Goal: Task Accomplishment & Management: Use online tool/utility

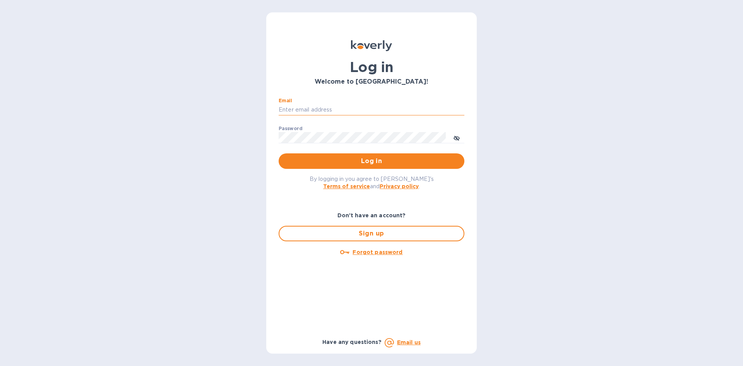
click at [372, 109] on input "Email" at bounding box center [372, 110] width 186 height 12
click at [385, 103] on div "Email ​" at bounding box center [372, 112] width 186 height 28
click at [386, 104] on input "Email" at bounding box center [372, 110] width 186 height 12
drag, startPoint x: 287, startPoint y: 108, endPoint x: 270, endPoint y: 115, distance: 18.6
click at [269, 117] on div "Log in Welcome to [GEOGRAPHIC_DATA]! Email [EMAIL_ADDRESS][DOMAIN_NAME] ​ Passw…" at bounding box center [371, 182] width 210 height 341
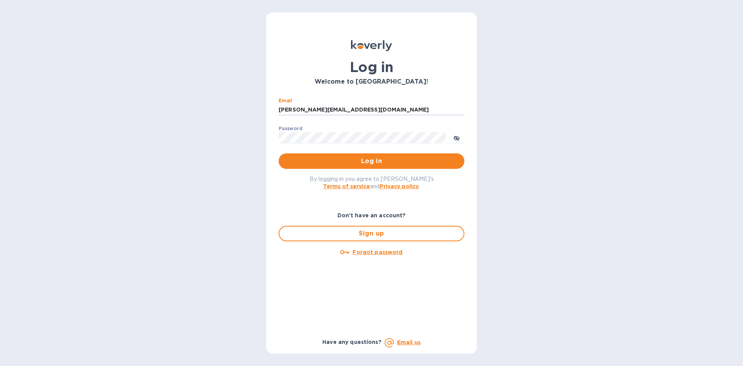
type input "[PERSON_NAME][EMAIL_ADDRESS][DOMAIN_NAME]"
click at [303, 132] on div "Password ​" at bounding box center [372, 140] width 186 height 28
click at [279, 153] on button "Log in" at bounding box center [372, 160] width 186 height 15
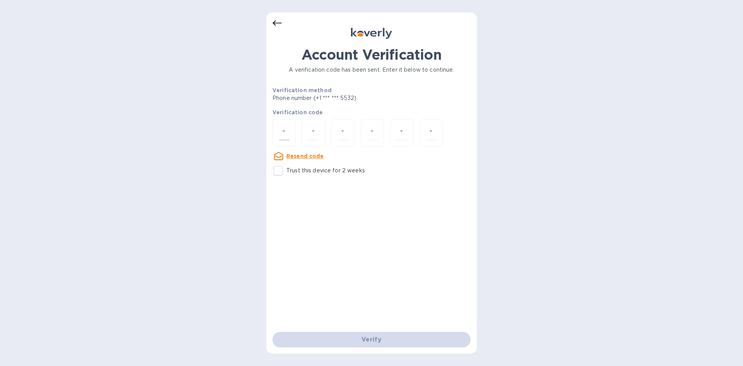
click at [284, 129] on div at bounding box center [283, 132] width 23 height 27
type input "3"
type input "6"
type input "7"
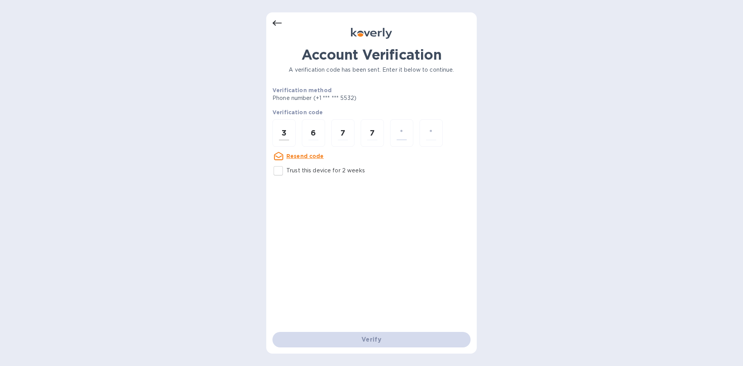
type input "5"
type input "2"
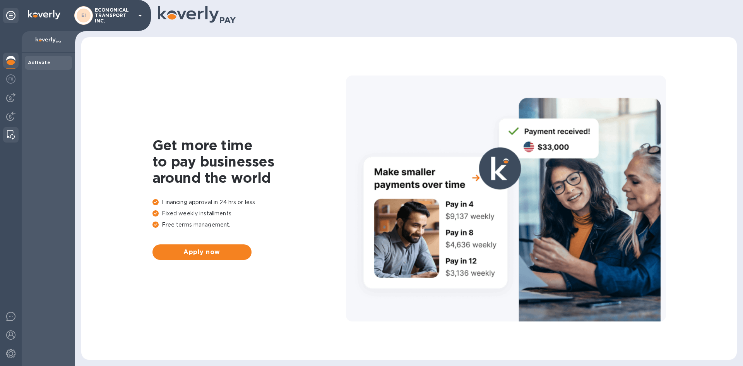
click at [8, 130] on div at bounding box center [11, 134] width 14 height 15
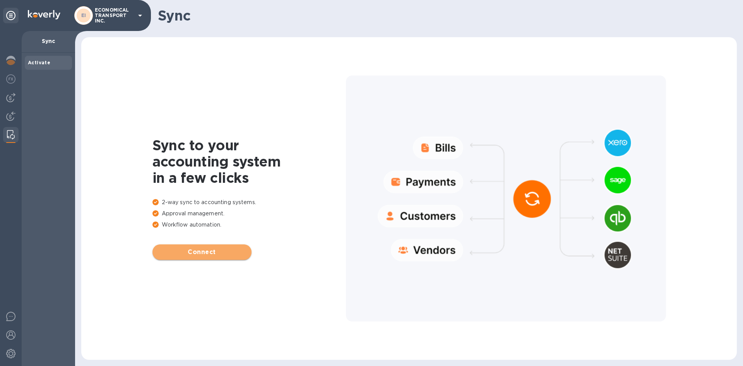
click at [218, 251] on span "Connect" at bounding box center [202, 251] width 87 height 9
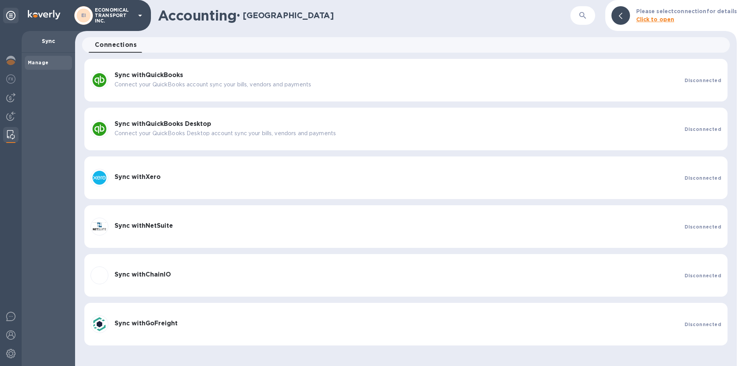
click at [688, 73] on div "Disconnected" at bounding box center [702, 80] width 43 height 14
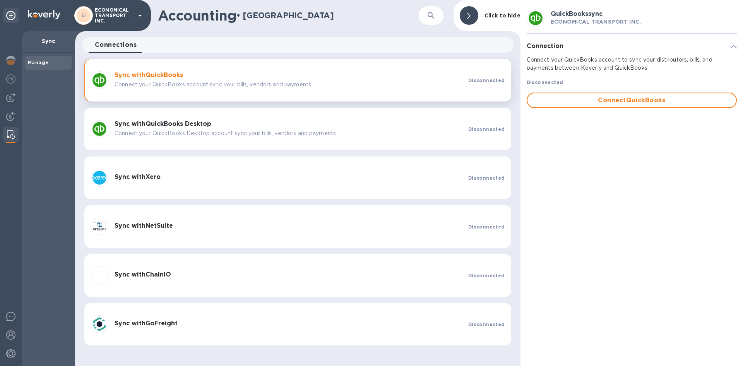
click at [33, 59] on span "Manage" at bounding box center [38, 63] width 21 height 8
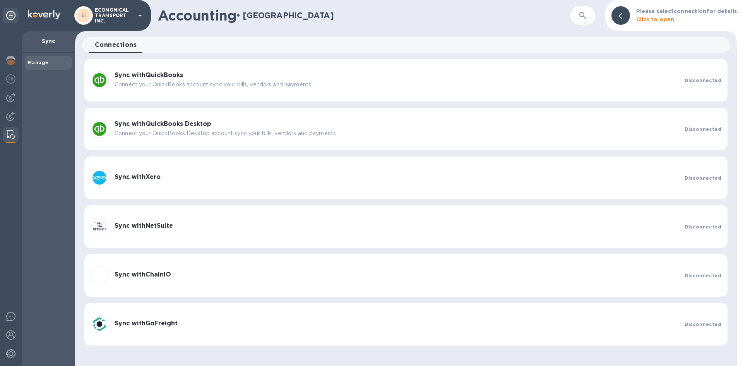
click at [42, 68] on div "Manage" at bounding box center [48, 63] width 47 height 14
click at [5, 115] on div at bounding box center [10, 116] width 15 height 17
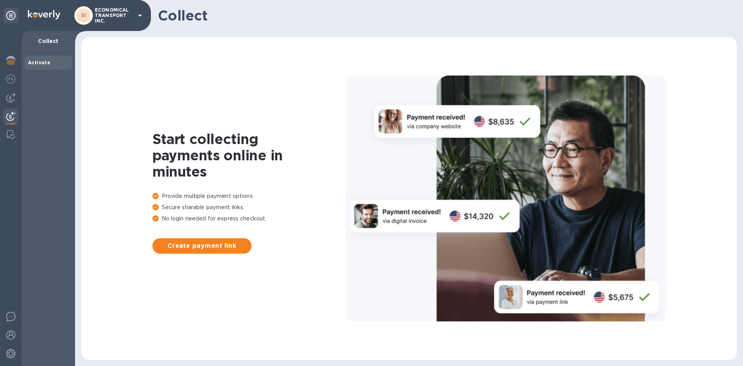
drag, startPoint x: 3, startPoint y: 95, endPoint x: 149, endPoint y: 202, distance: 180.3
click at [149, 202] on div "EI ECONOMICAL TRANSPORT INC. Collect Activate Collect Start collecting payments…" at bounding box center [371, 183] width 743 height 366
click at [197, 244] on span "Create payment link" at bounding box center [202, 245] width 87 height 9
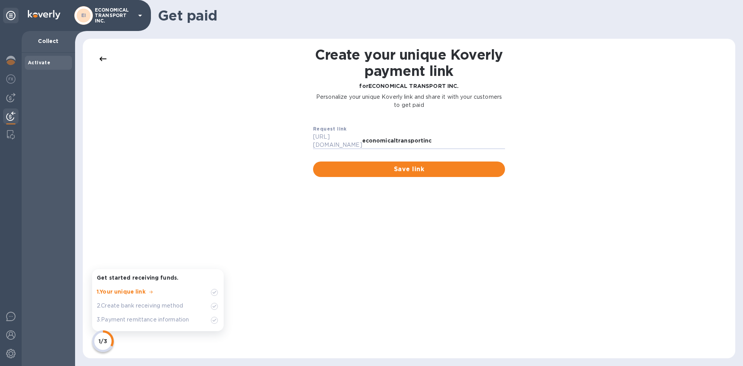
drag, startPoint x: 433, startPoint y: 138, endPoint x: 328, endPoint y: 130, distance: 105.5
click at [322, 133] on div "https://koverly.me/ economicaltransportinc" at bounding box center [409, 141] width 192 height 16
click at [312, 135] on div "Request link https://koverly.me/ economicaltransportinc" at bounding box center [409, 136] width 204 height 37
drag, startPoint x: 433, startPoint y: 162, endPoint x: 437, endPoint y: 141, distance: 21.6
click at [437, 141] on div "Request link https://koverly.me/ economicaltransportinc Save link" at bounding box center [409, 150] width 204 height 65
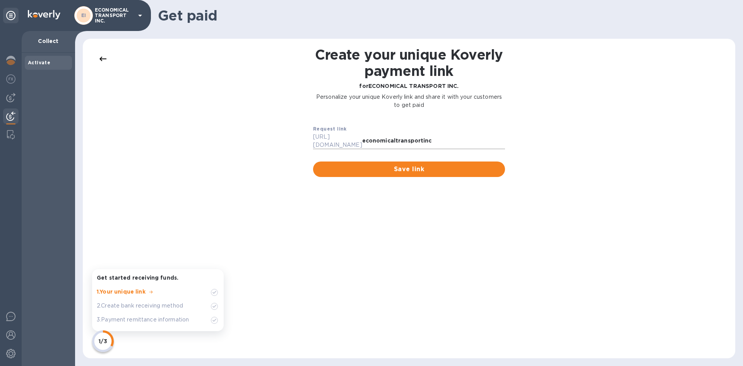
click at [369, 139] on input "economicaltransportinc" at bounding box center [433, 141] width 143 height 12
drag, startPoint x: 417, startPoint y: 173, endPoint x: 417, endPoint y: 169, distance: 4.3
click at [417, 172] on div "Save link" at bounding box center [409, 169] width 204 height 28
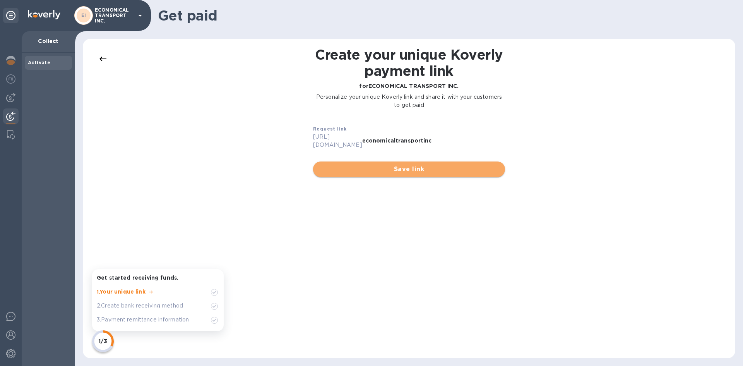
click at [419, 164] on span "Save link" at bounding box center [408, 168] width 179 height 9
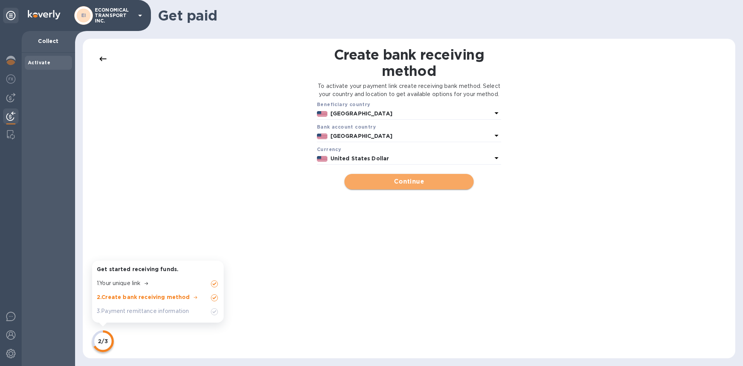
click at [410, 186] on span "Continue" at bounding box center [408, 181] width 116 height 9
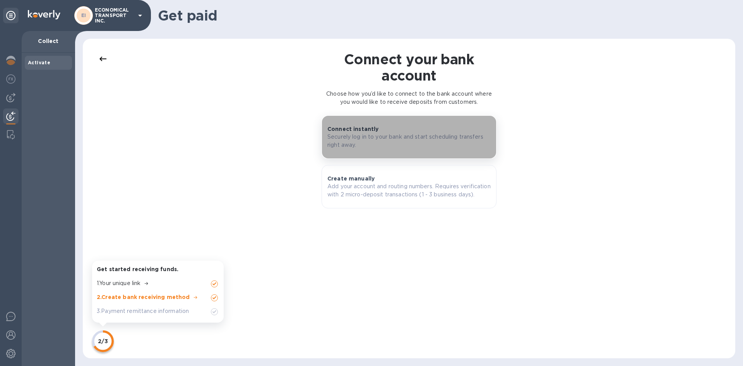
click at [435, 133] on p "Securely log in to your bank and start scheduling transfers right away." at bounding box center [408, 141] width 163 height 16
